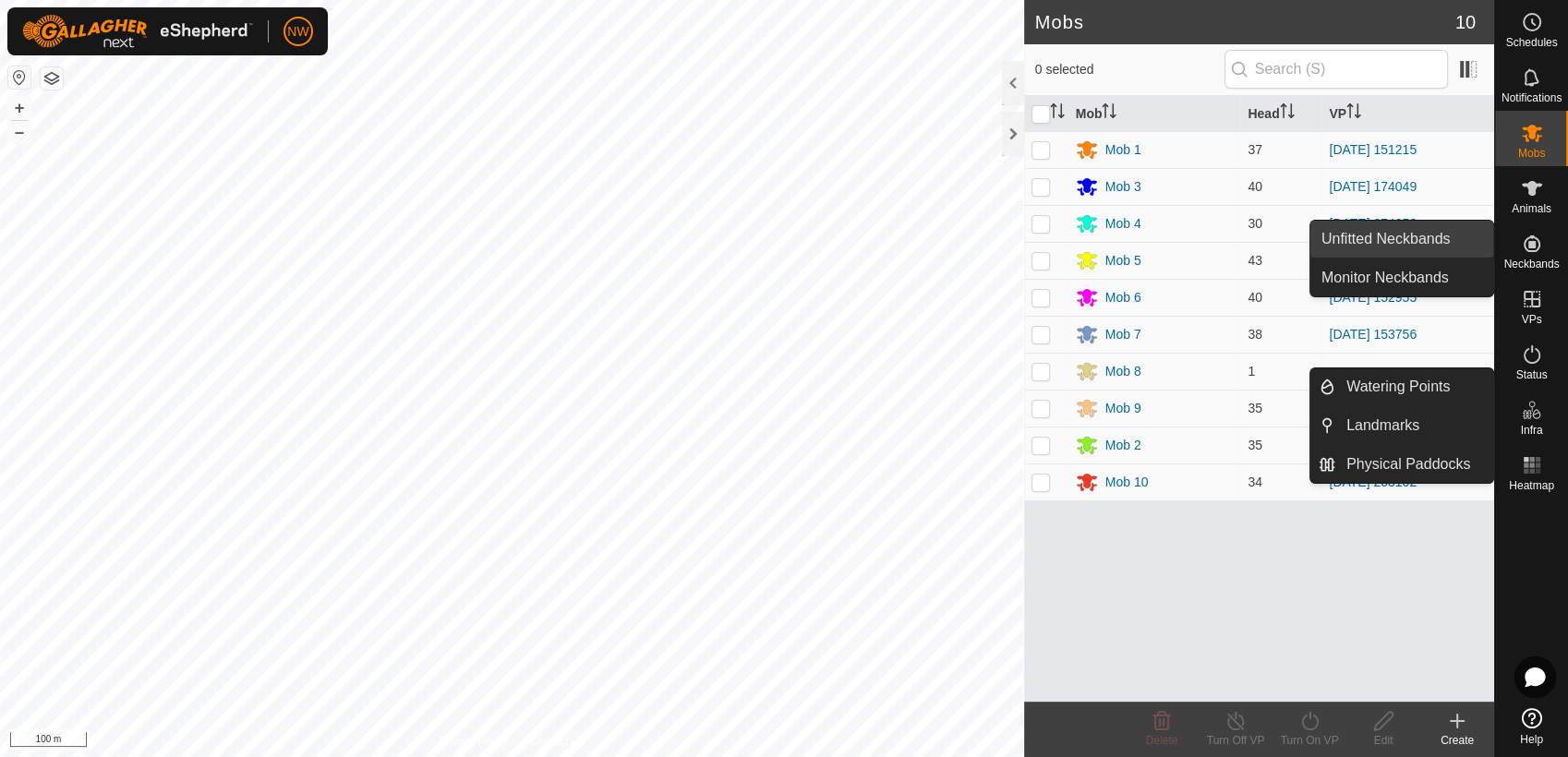
click at [1416, 235] on link "Unfitted Neckbands" at bounding box center [1401, 238] width 183 height 37
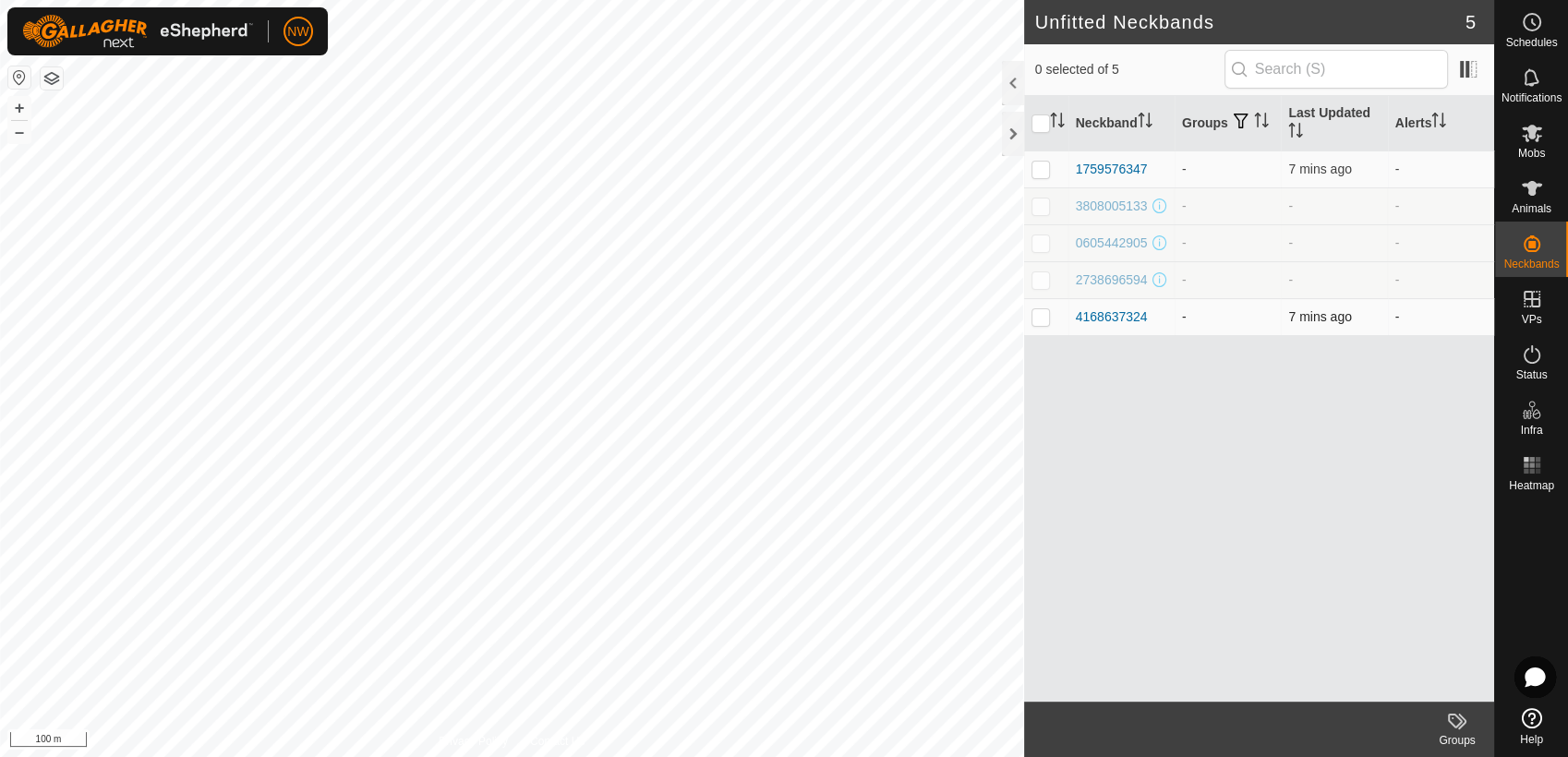
click at [1035, 319] on p-checkbox at bounding box center [1041, 317] width 19 height 15
checkbox input "true"
click at [1038, 158] on td at bounding box center [1046, 169] width 44 height 37
checkbox input "true"
click at [1527, 137] on icon at bounding box center [1532, 133] width 22 height 22
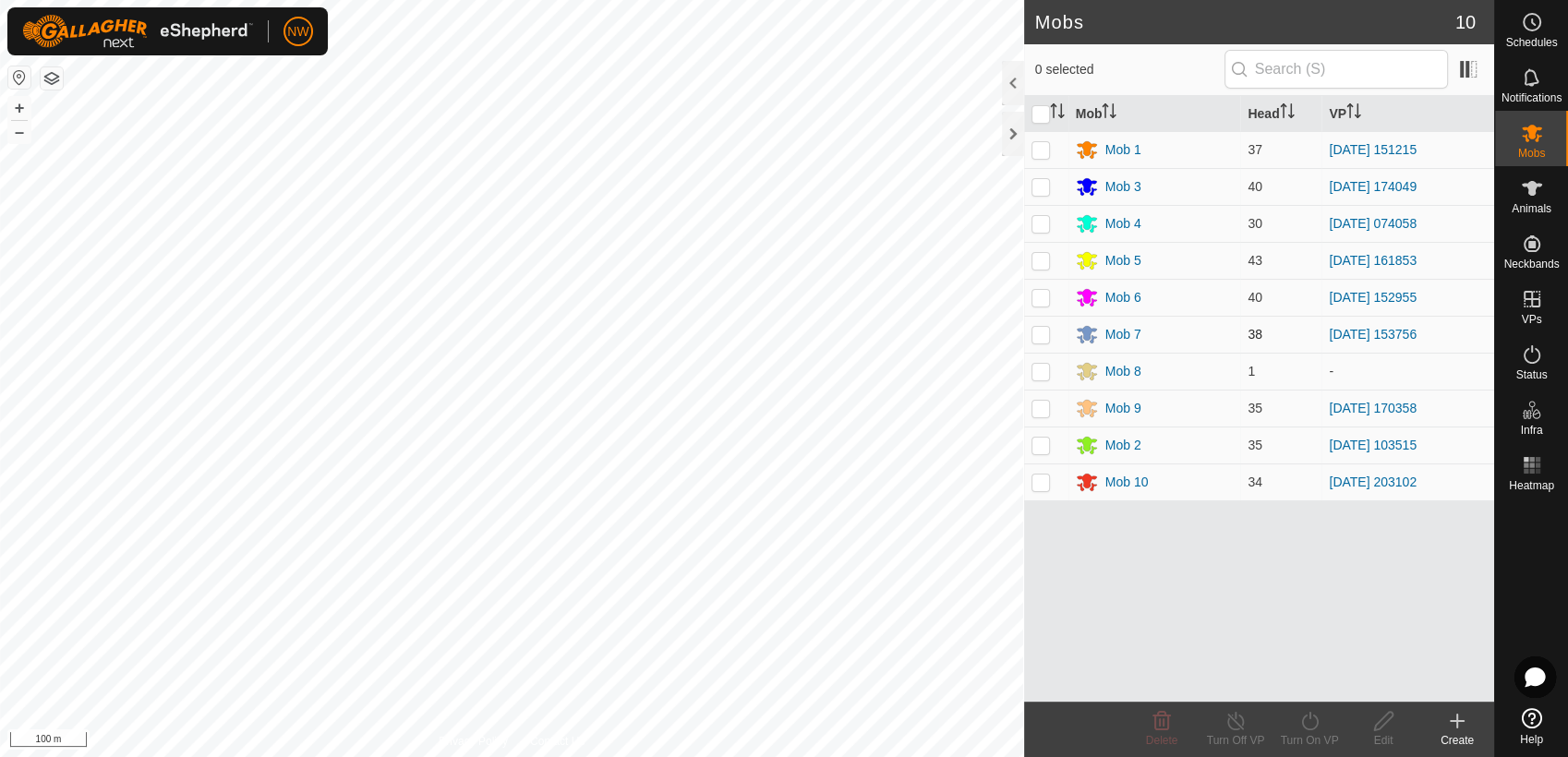
click at [1041, 329] on p-checkbox at bounding box center [1041, 334] width 19 height 15
checkbox input "true"
click at [1385, 716] on icon at bounding box center [1383, 721] width 19 height 19
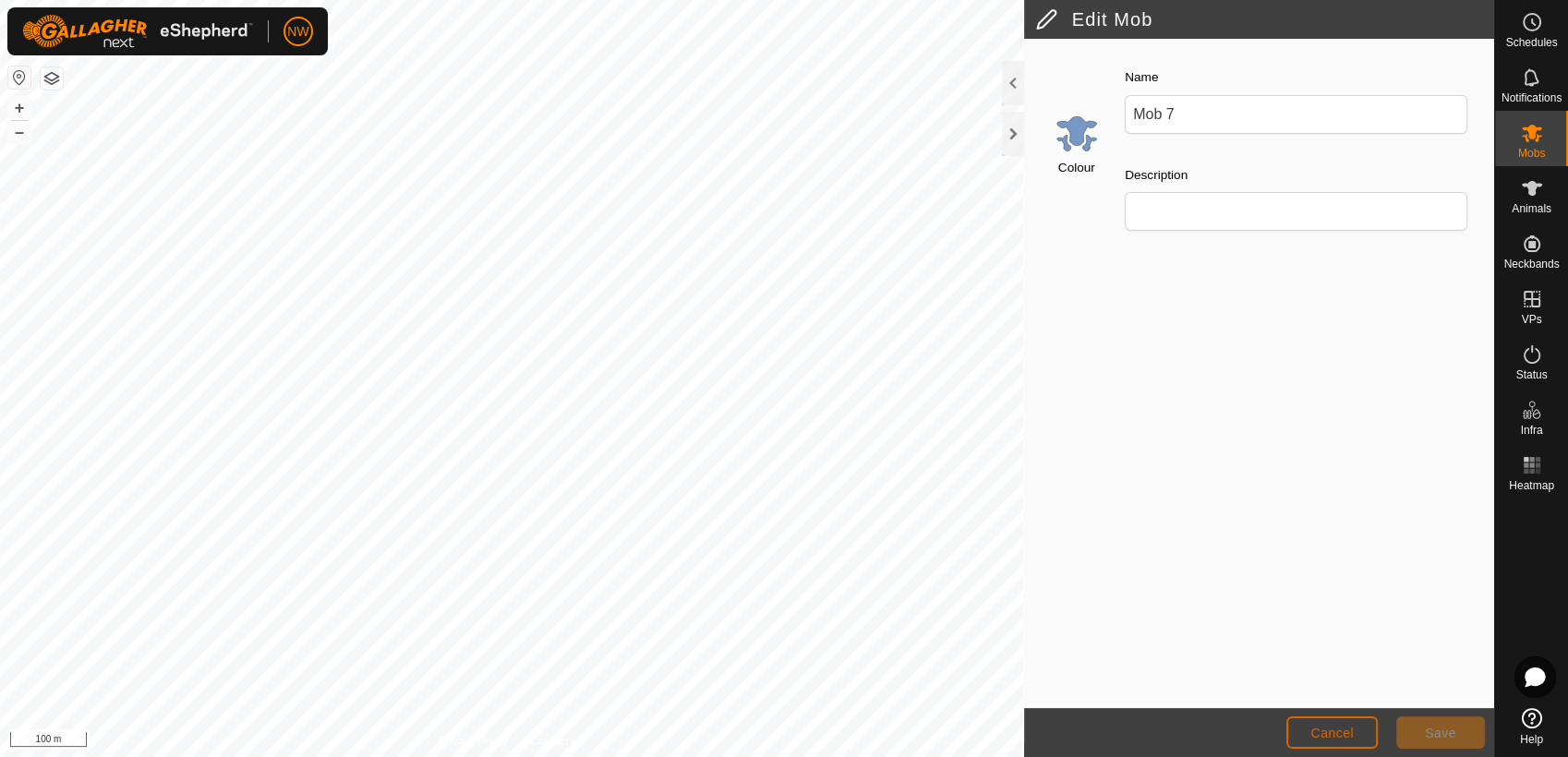
click at [1321, 727] on span "Cancel" at bounding box center [1332, 733] width 43 height 15
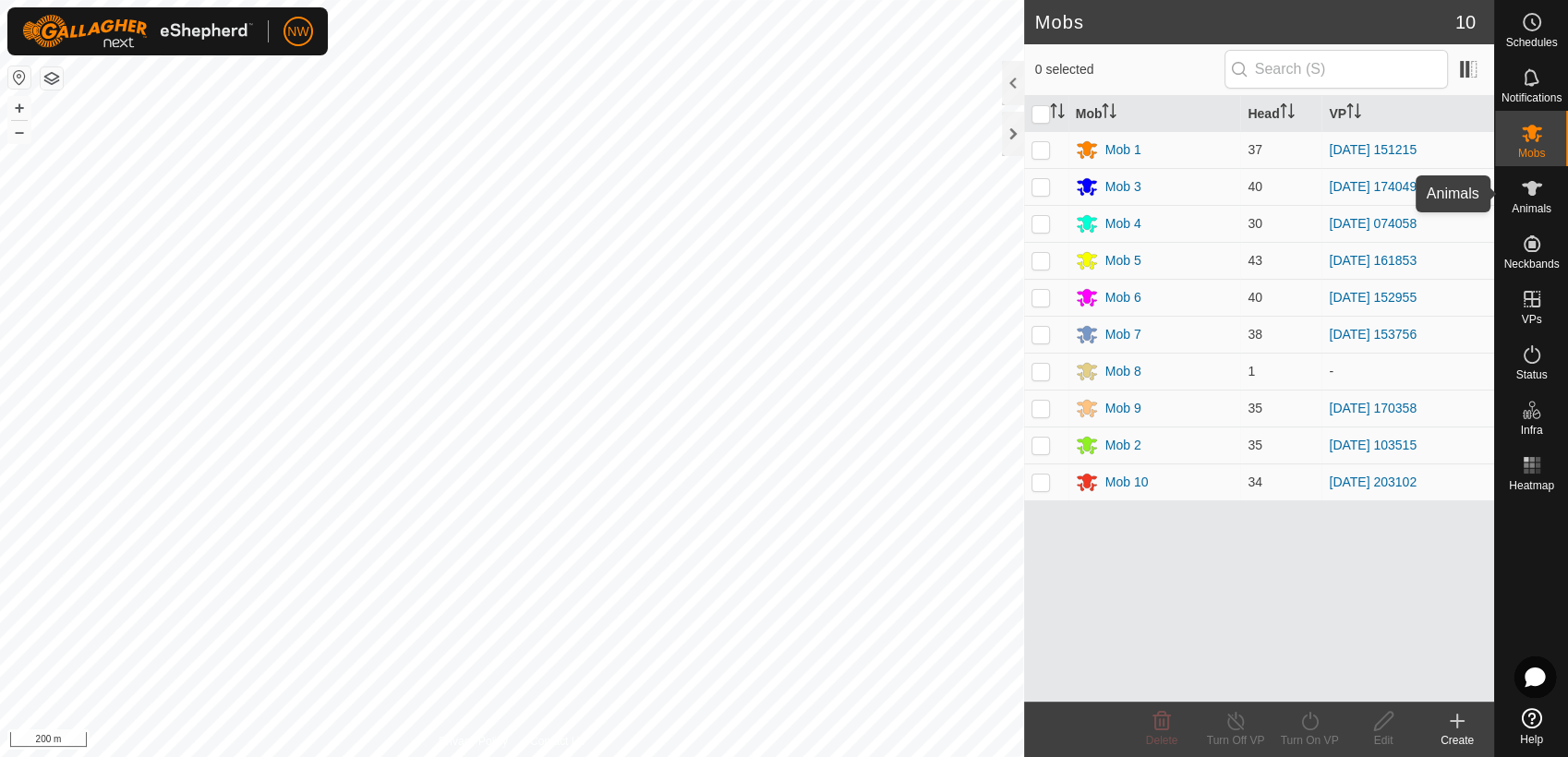
click at [1532, 190] on icon at bounding box center [1532, 188] width 21 height 15
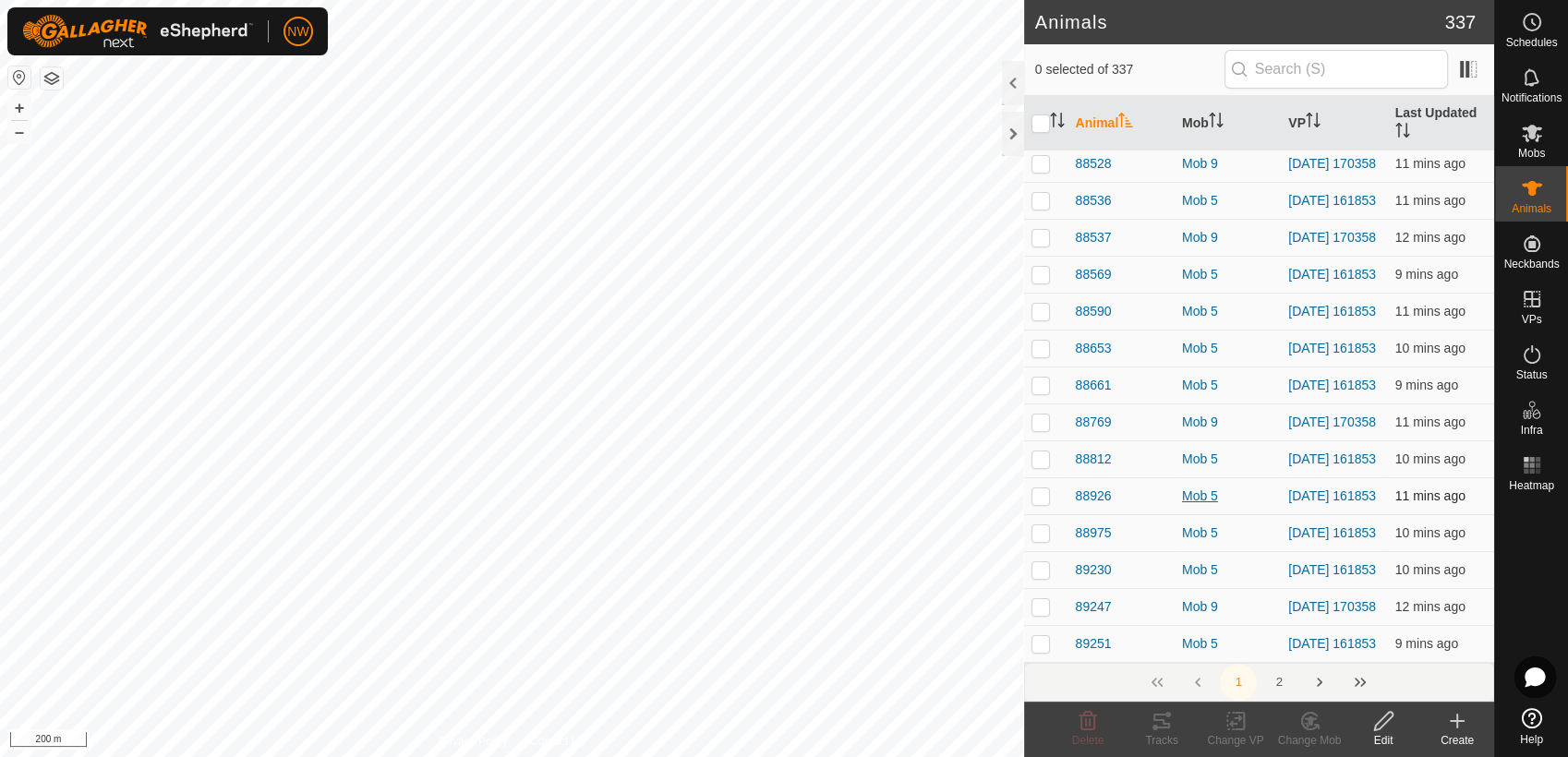
scroll to position [7319, 0]
click at [1282, 681] on button "2" at bounding box center [1278, 681] width 37 height 37
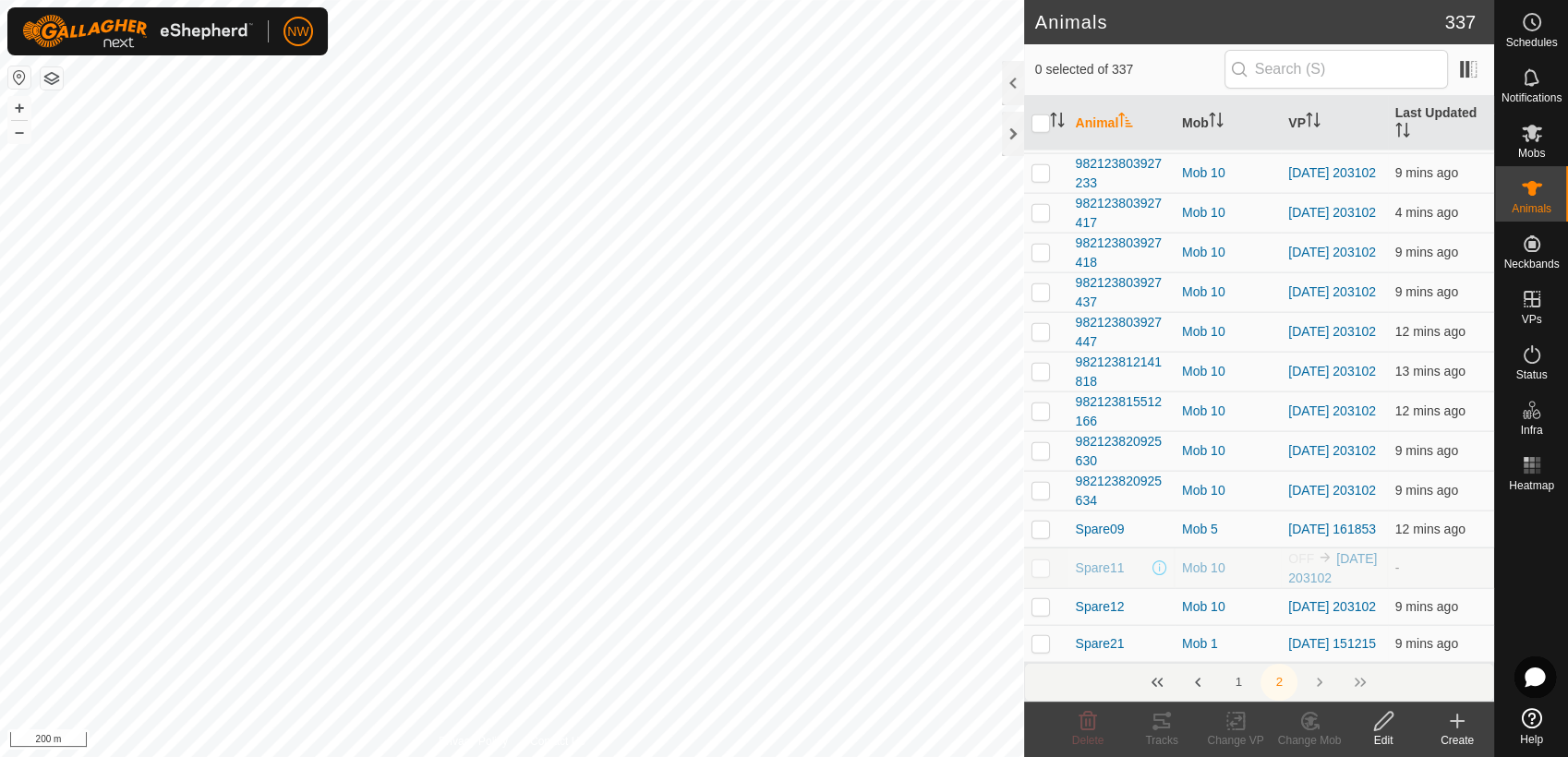
scroll to position [5024, 0]
click at [1322, 683] on div "1 2" at bounding box center [1260, 681] width 470 height 38
click at [1240, 683] on button "1" at bounding box center [1238, 681] width 37 height 37
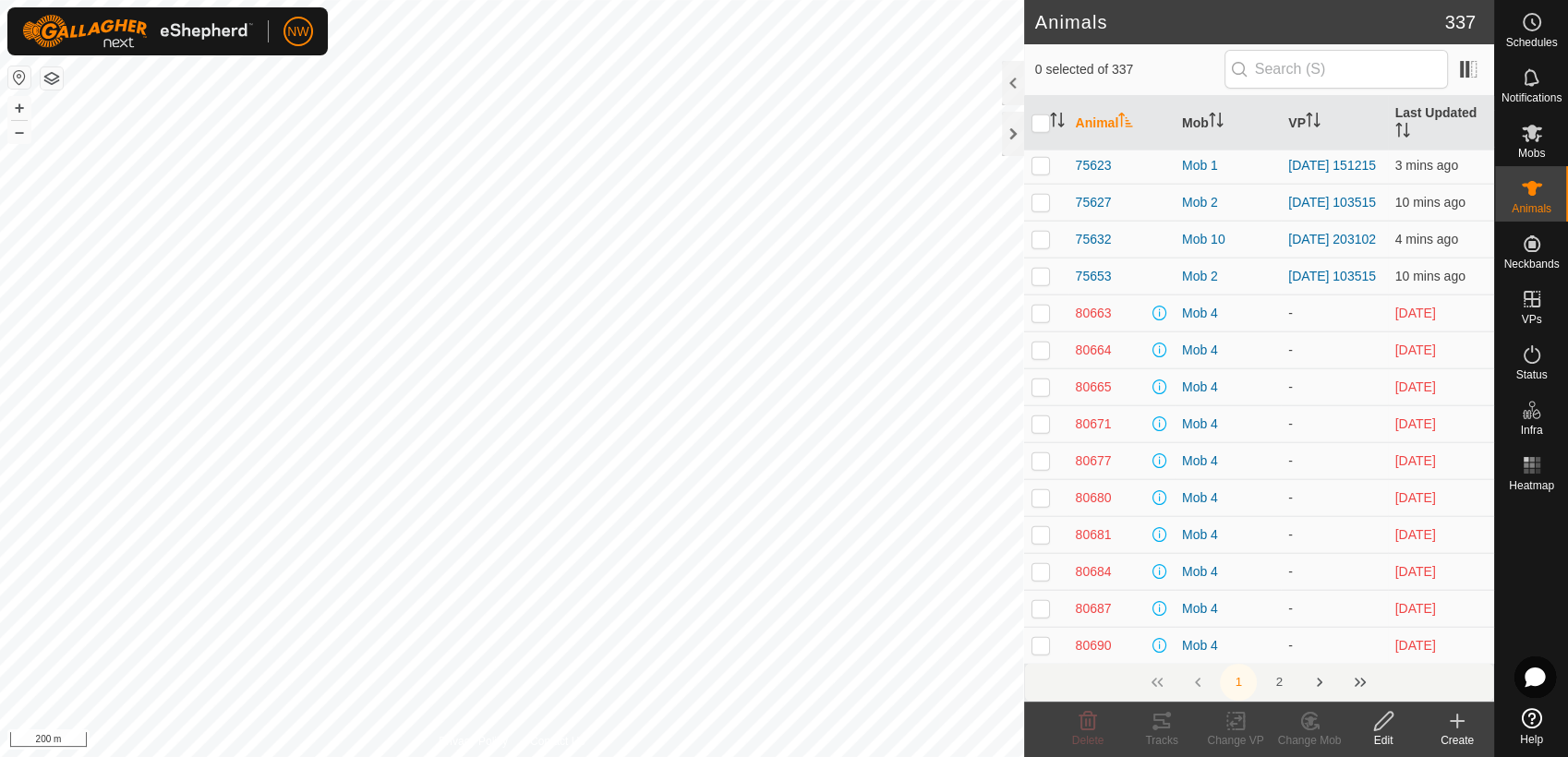
scroll to position [4875, 0]
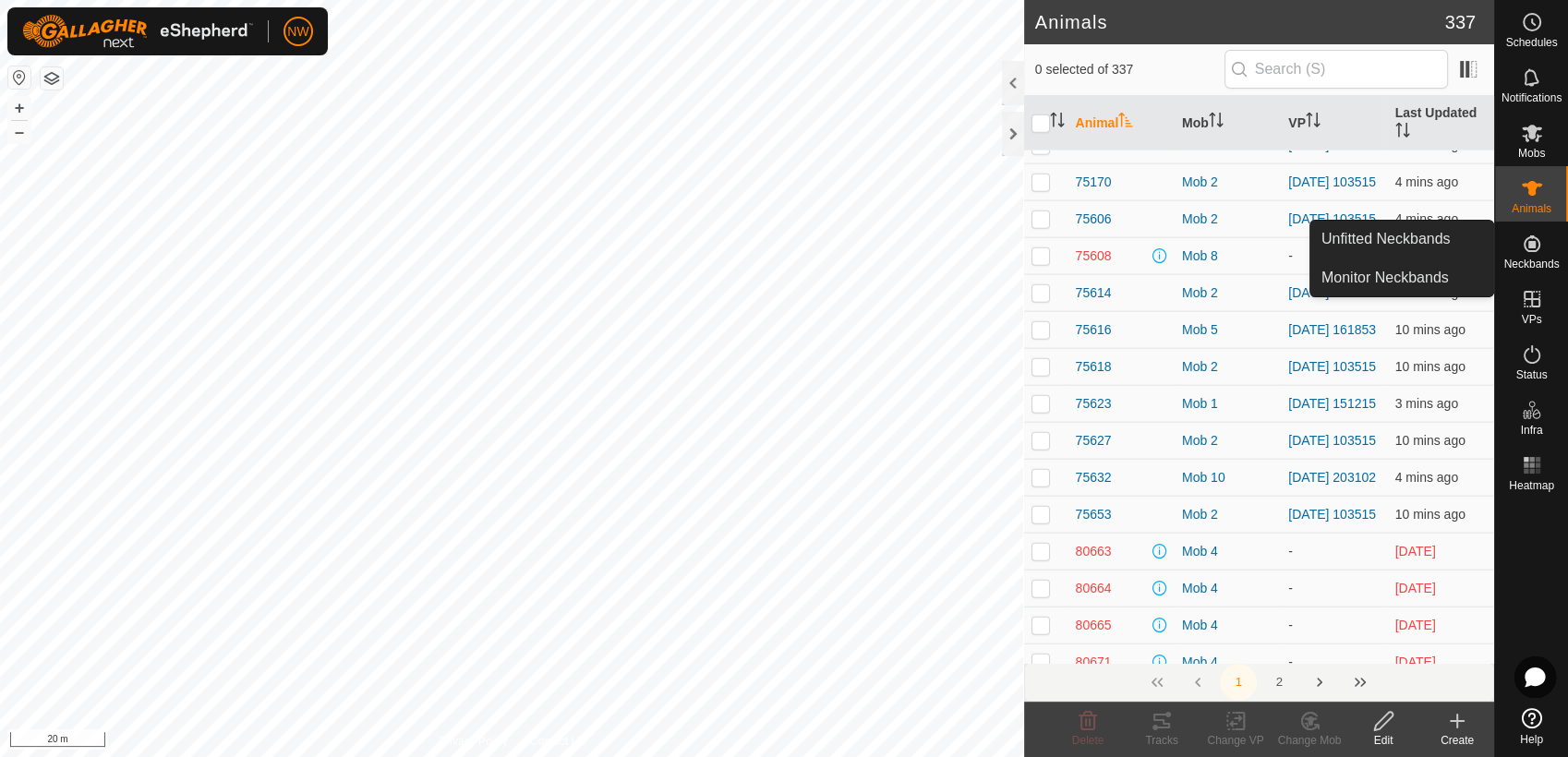
click at [1527, 248] on icon at bounding box center [1532, 244] width 22 height 22
click at [1531, 245] on icon at bounding box center [1532, 244] width 17 height 17
click at [1433, 233] on link "Unfitted Neckbands" at bounding box center [1401, 238] width 183 height 37
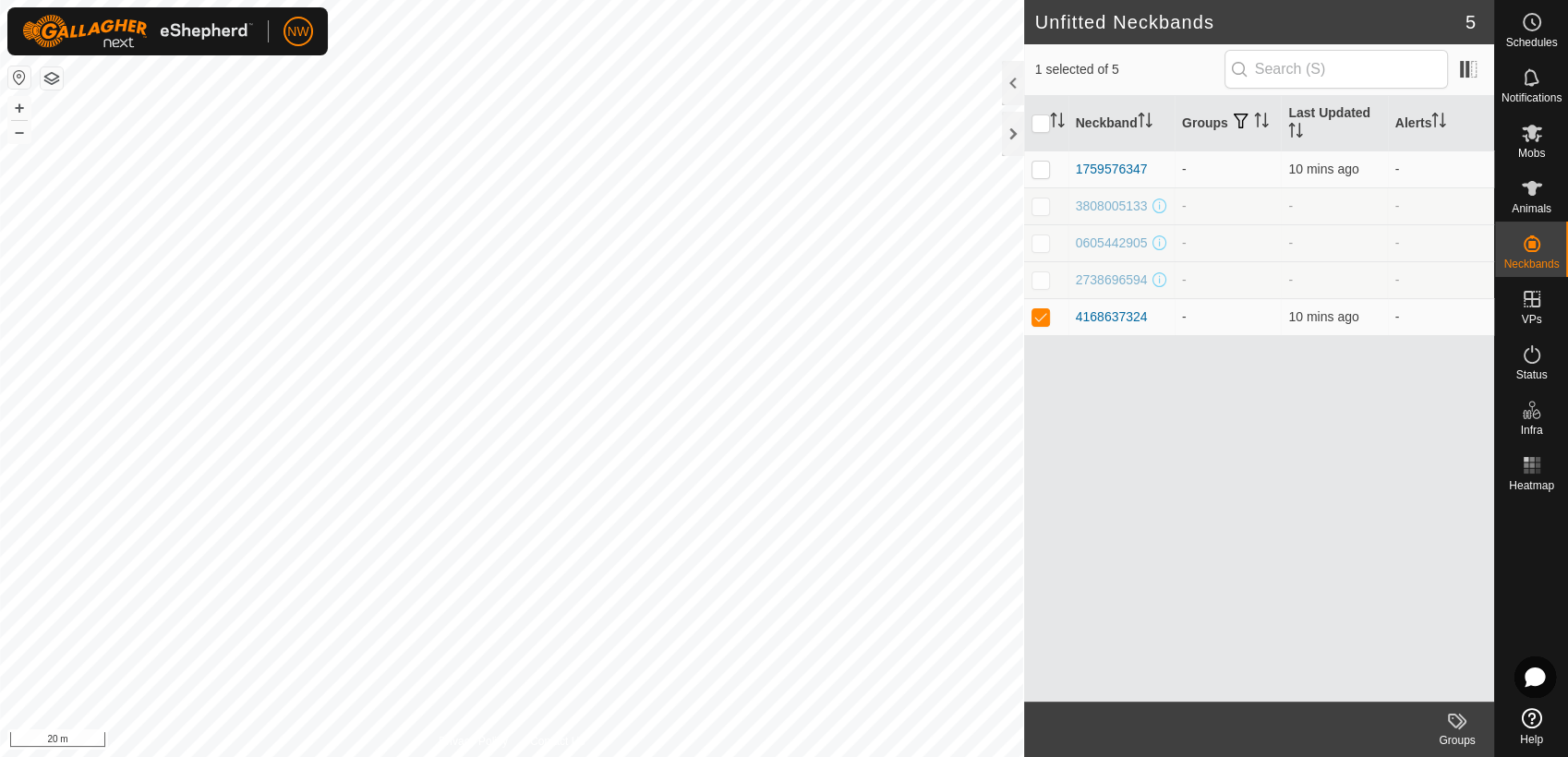
checkbox input "true"
checkbox input "false"
click at [1118, 164] on div "1759576347" at bounding box center [1112, 169] width 72 height 20
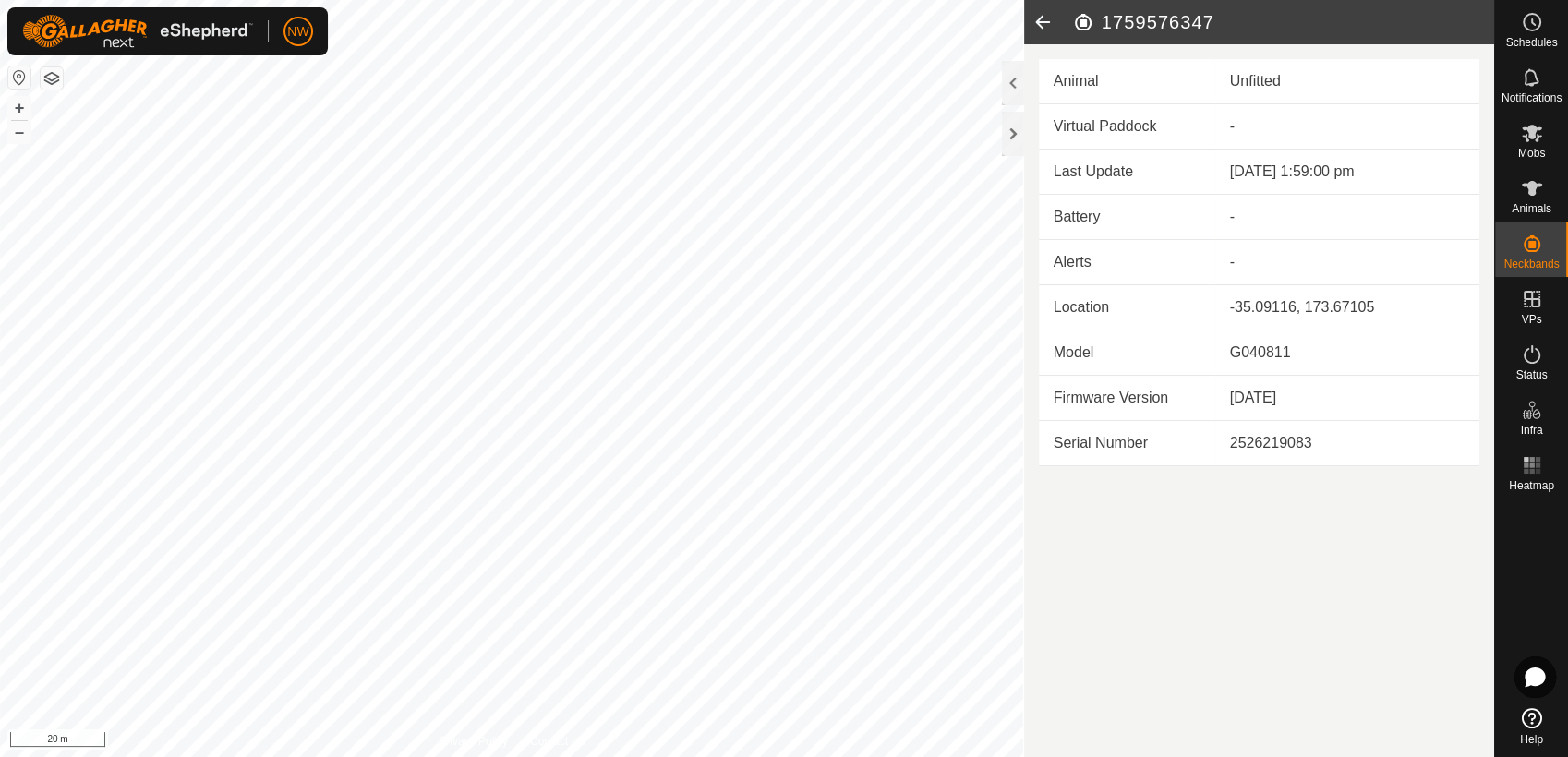
click at [1041, 23] on icon at bounding box center [1042, 22] width 37 height 44
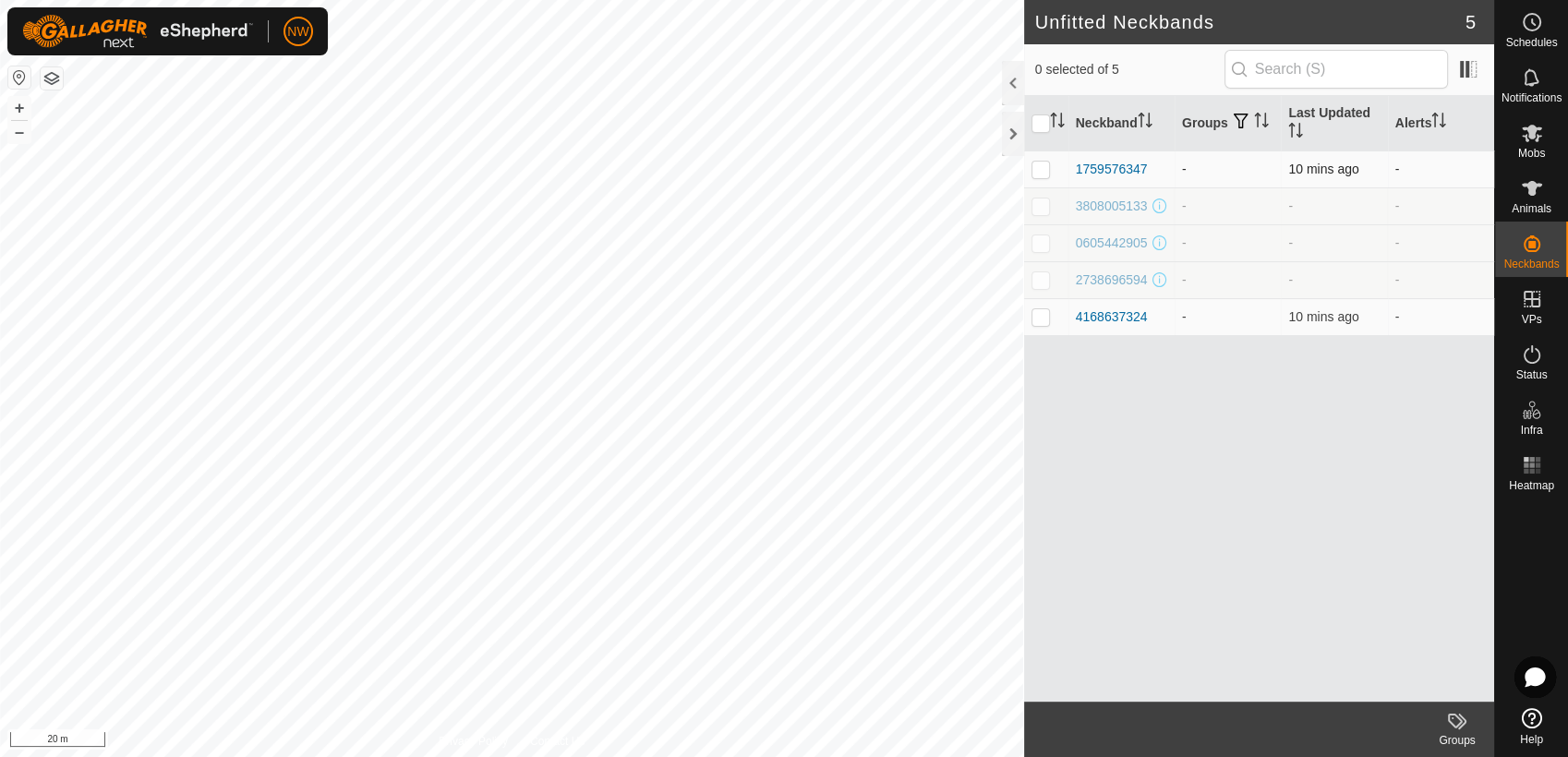
click at [1043, 165] on p-checkbox at bounding box center [1041, 169] width 19 height 15
checkbox input "true"
click at [1043, 316] on p-checkbox at bounding box center [1041, 317] width 19 height 15
checkbox input "true"
click at [1454, 718] on icon at bounding box center [1457, 721] width 22 height 22
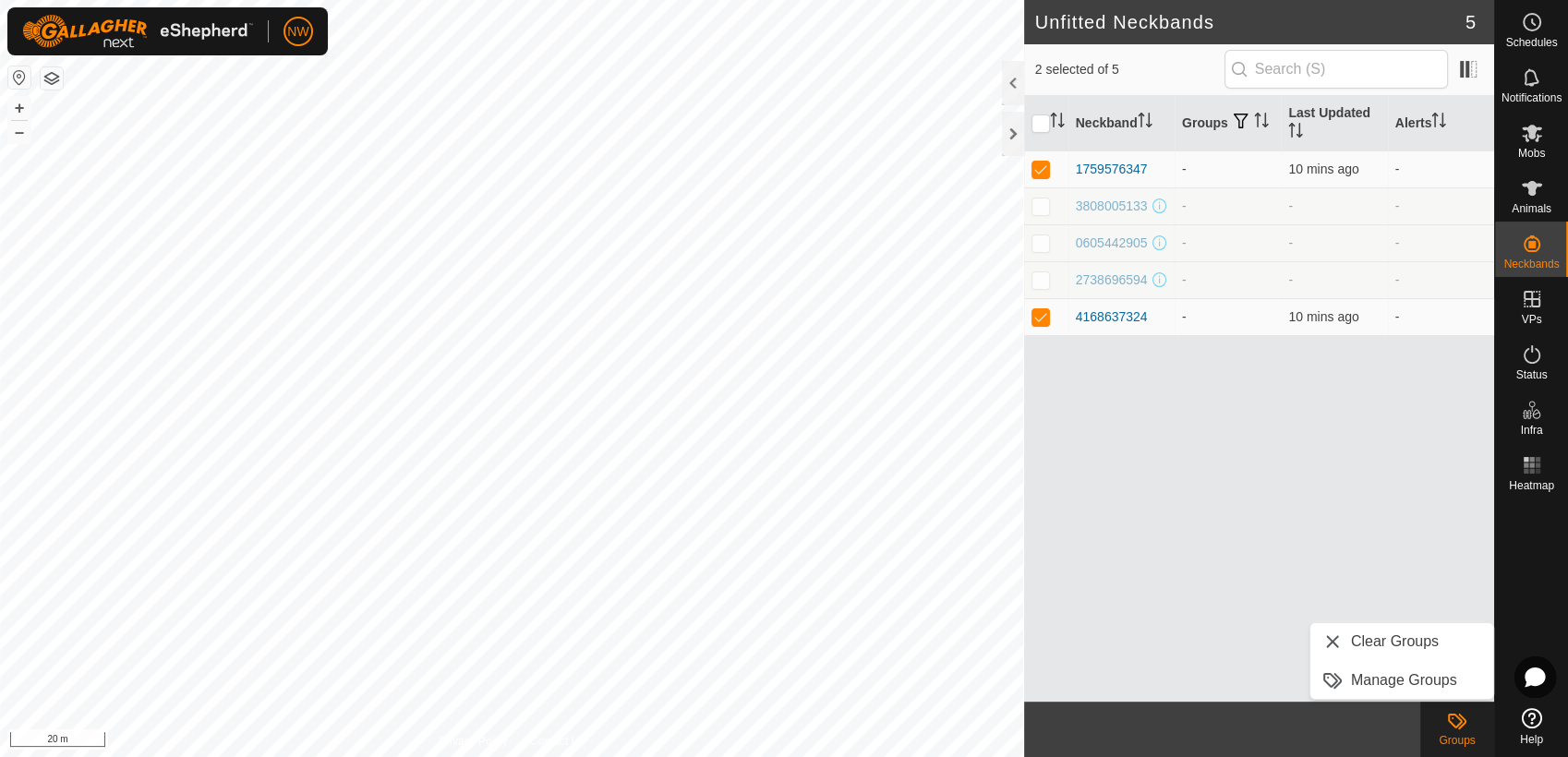
click at [1286, 645] on div "Neckband Groups Last Updated Alerts 1759576347 - 10 mins ago - 3808005133 - - -…" at bounding box center [1260, 398] width 470 height 605
click at [1455, 720] on icon at bounding box center [1457, 721] width 22 height 22
click at [1415, 675] on link "Manage Groups" at bounding box center [1401, 679] width 183 height 37
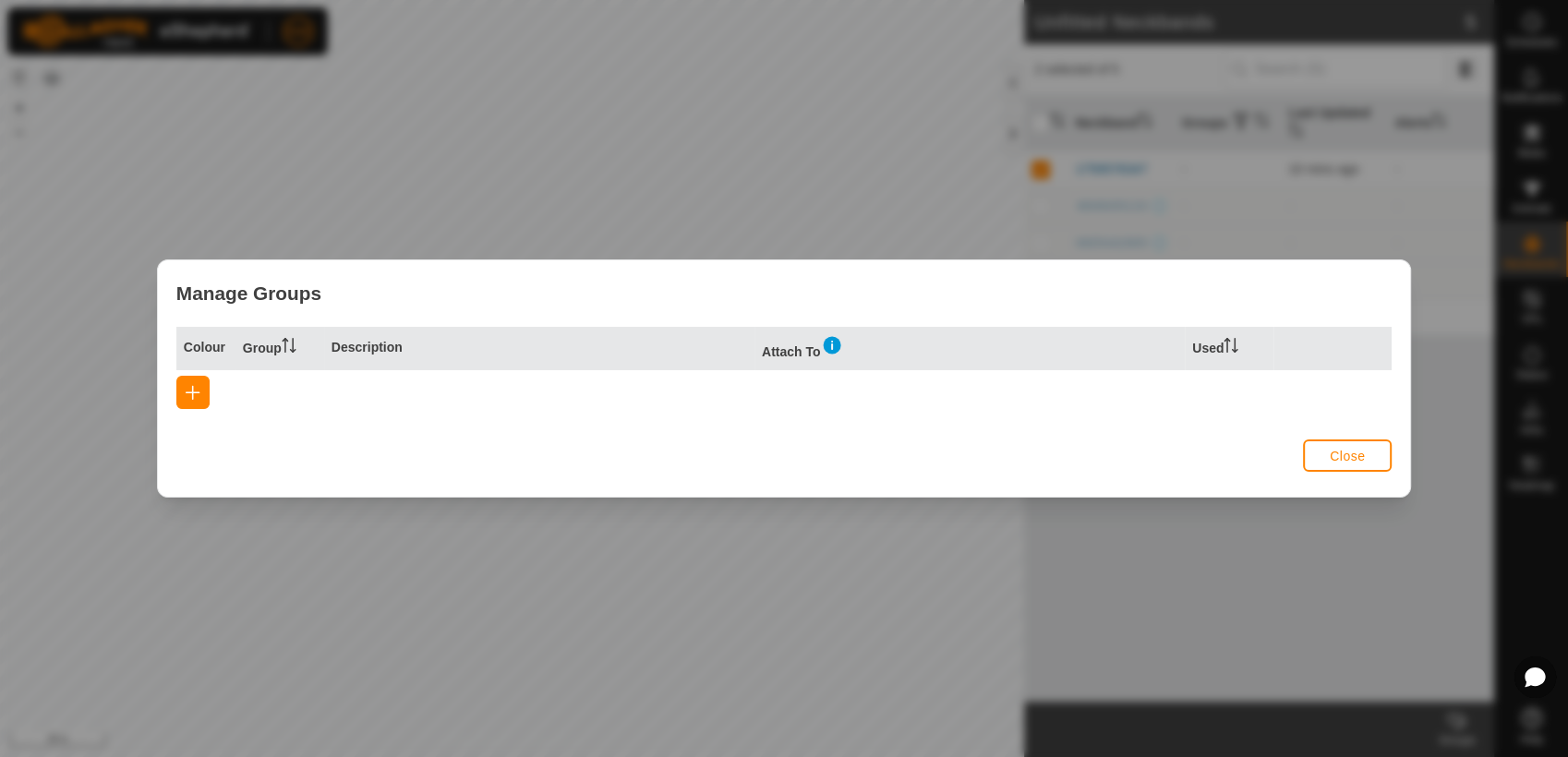
click at [1342, 456] on span "Close" at bounding box center [1347, 456] width 35 height 15
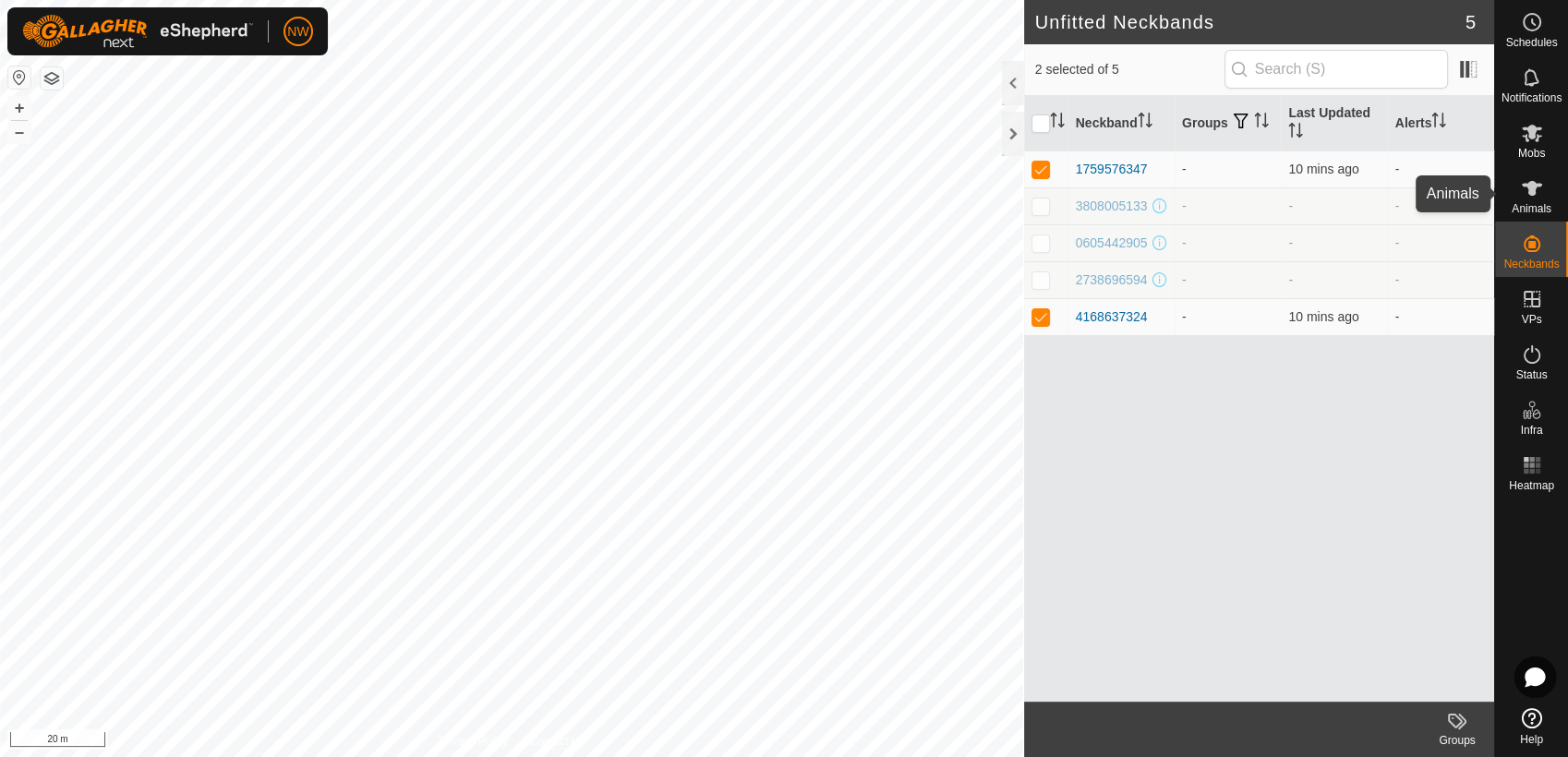
click at [1528, 187] on icon at bounding box center [1532, 188] width 21 height 15
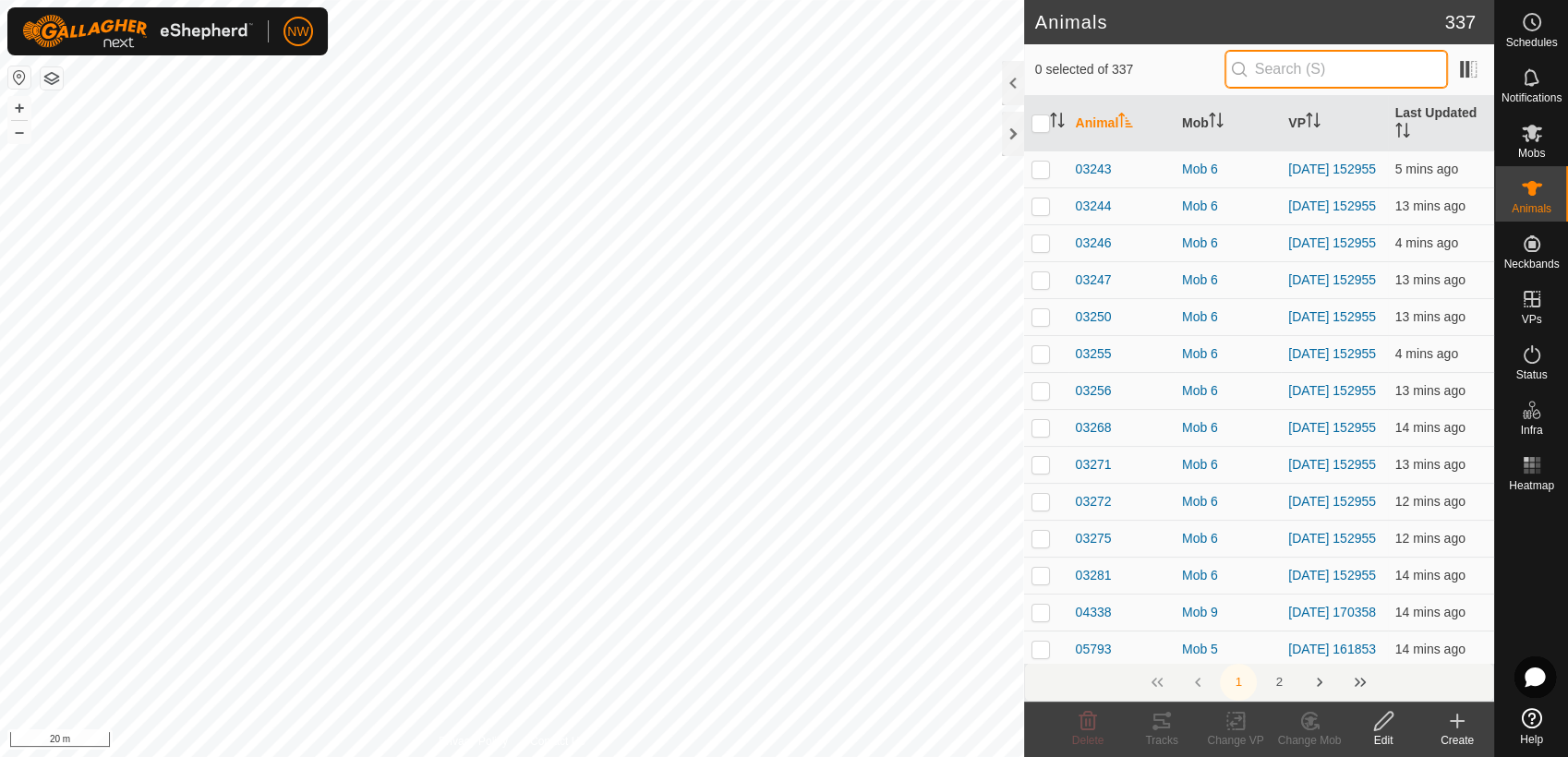
click at [1289, 67] on input "text" at bounding box center [1337, 68] width 223 height 38
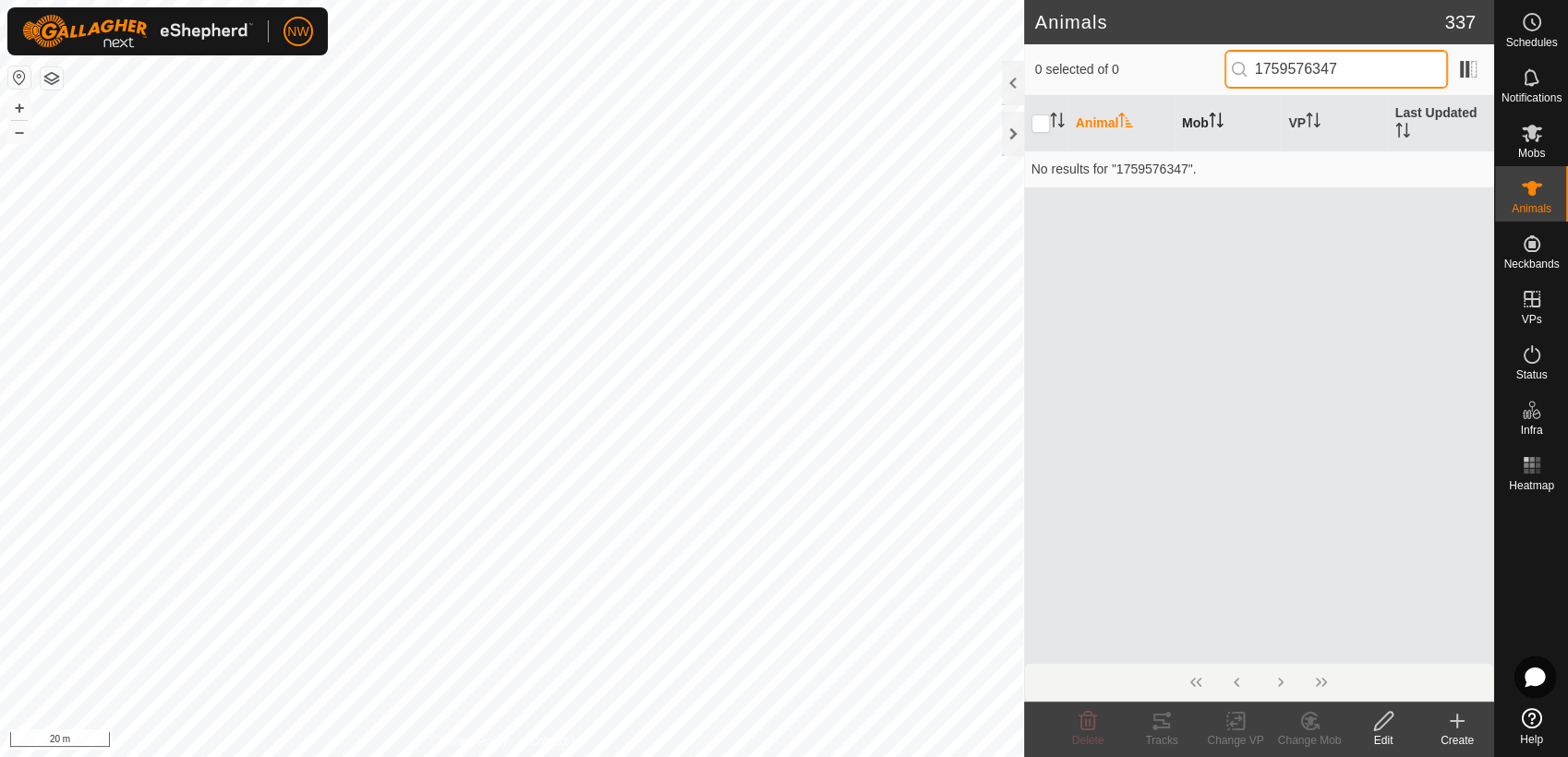
type input "1759576347"
click at [1202, 114] on th "Mob" at bounding box center [1227, 123] width 106 height 55
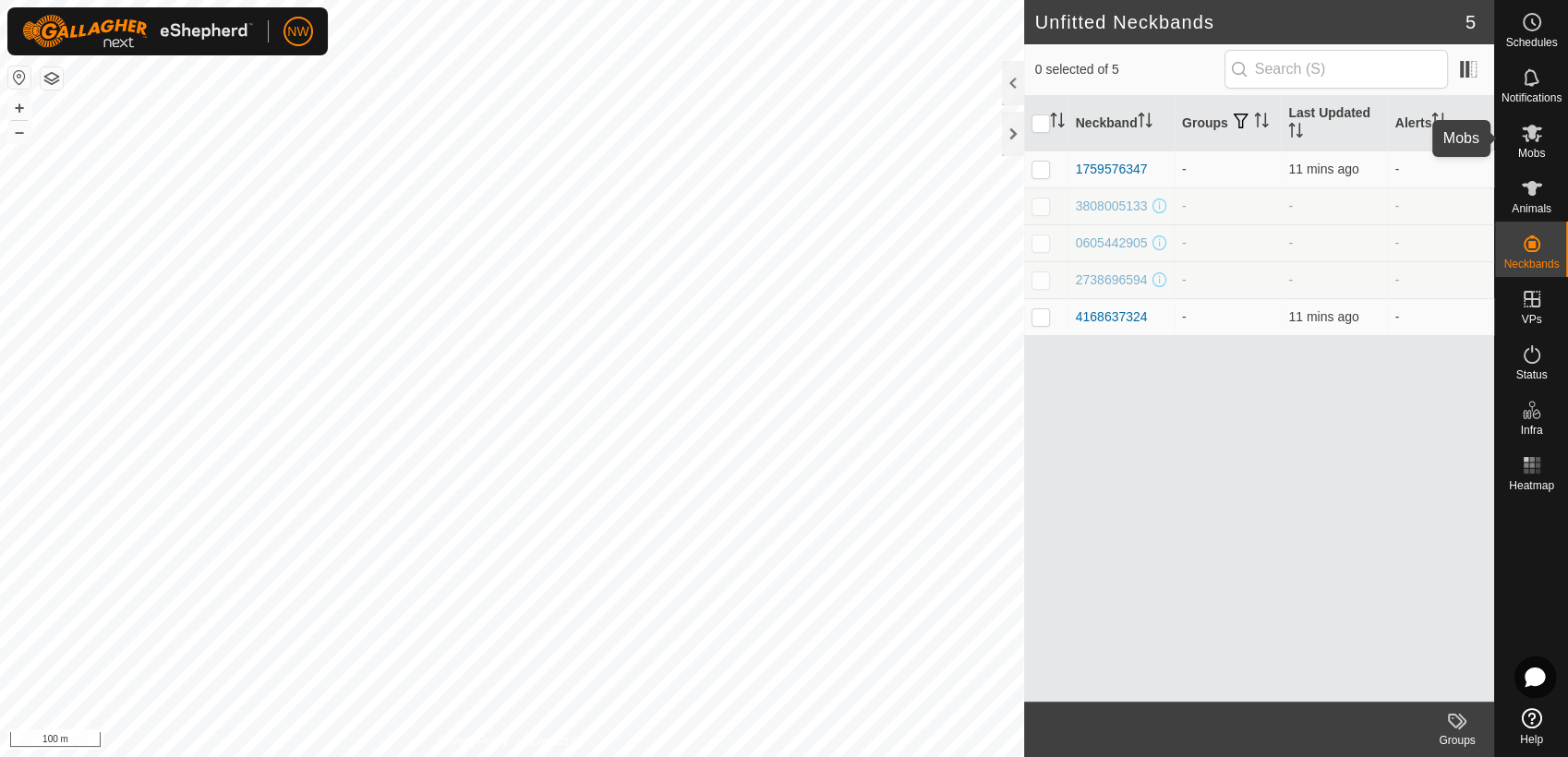
click at [1542, 131] on icon at bounding box center [1532, 133] width 22 height 22
